Goal: Find contact information: Find contact information

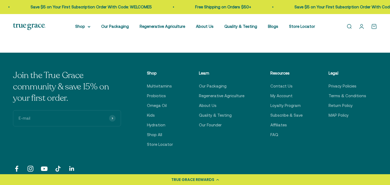
scroll to position [1858, 0]
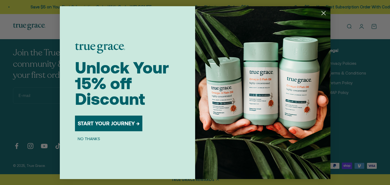
click at [326, 13] on circle "Close dialog" at bounding box center [322, 12] width 9 height 9
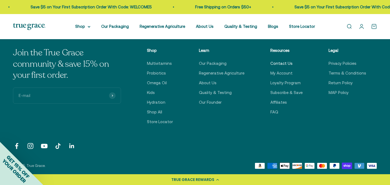
click at [279, 64] on link "Contact Us" at bounding box center [281, 63] width 22 height 6
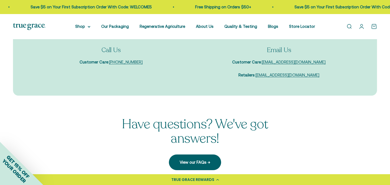
scroll to position [57, 0]
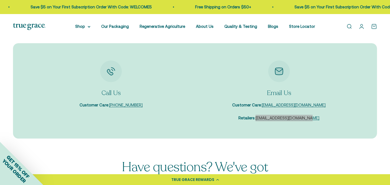
drag, startPoint x: 286, startPoint y: 118, endPoint x: 82, endPoint y: 1, distance: 235.1
